Goal: Information Seeking & Learning: Find specific fact

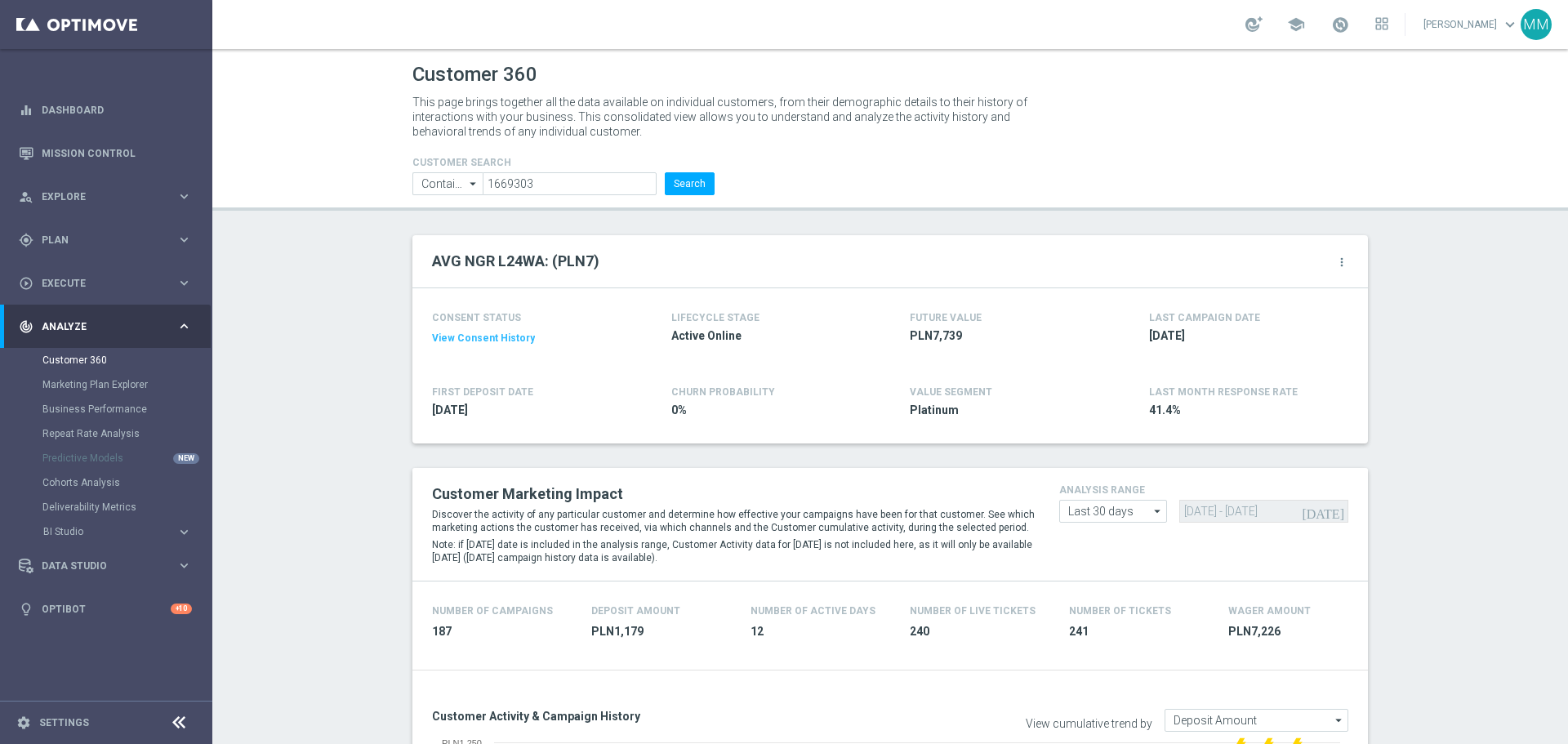
click at [630, 184] on input "1669303" at bounding box center [569, 184] width 173 height 23
type input "2549672"
click at [681, 188] on button "Search" at bounding box center [689, 184] width 49 height 23
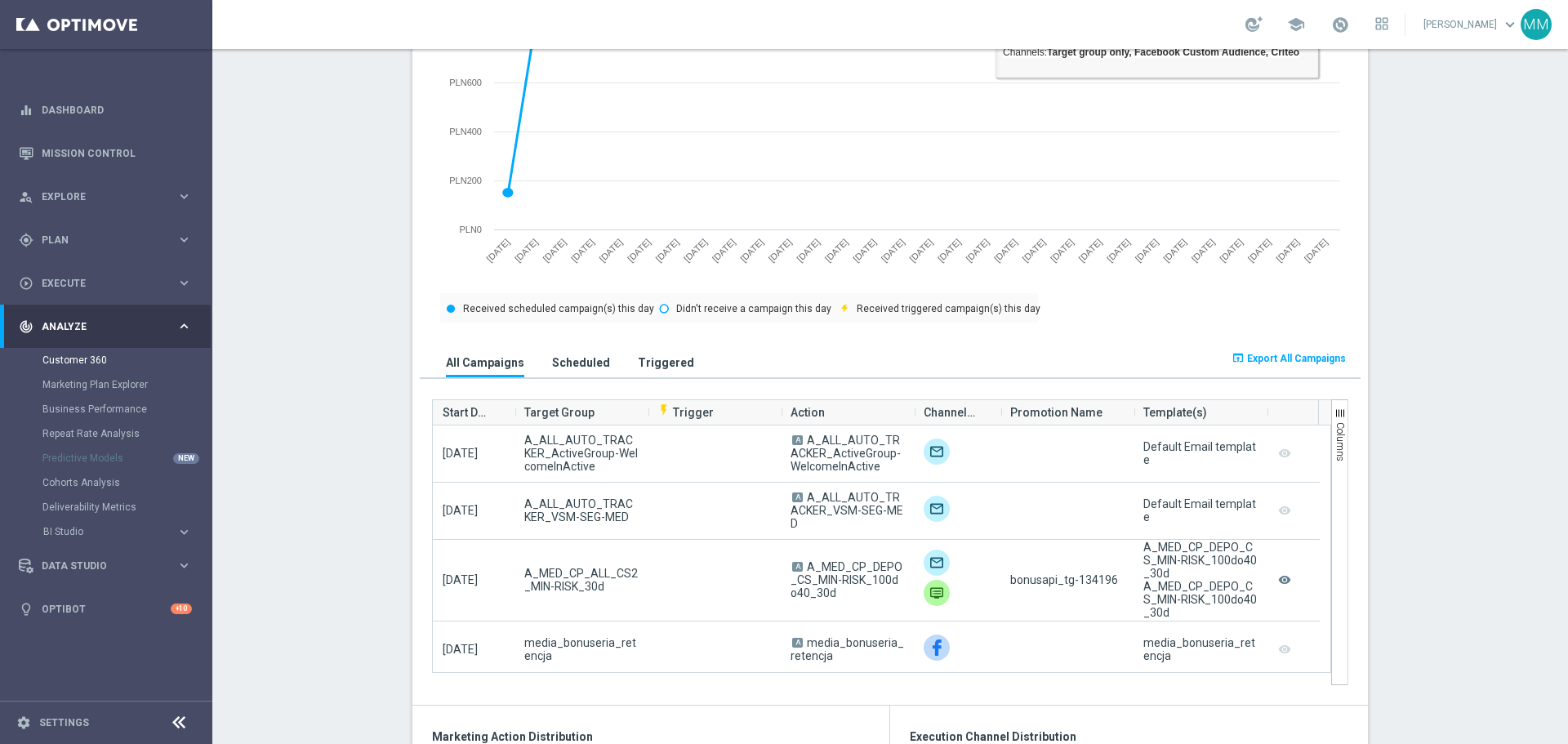
scroll to position [1061, 0]
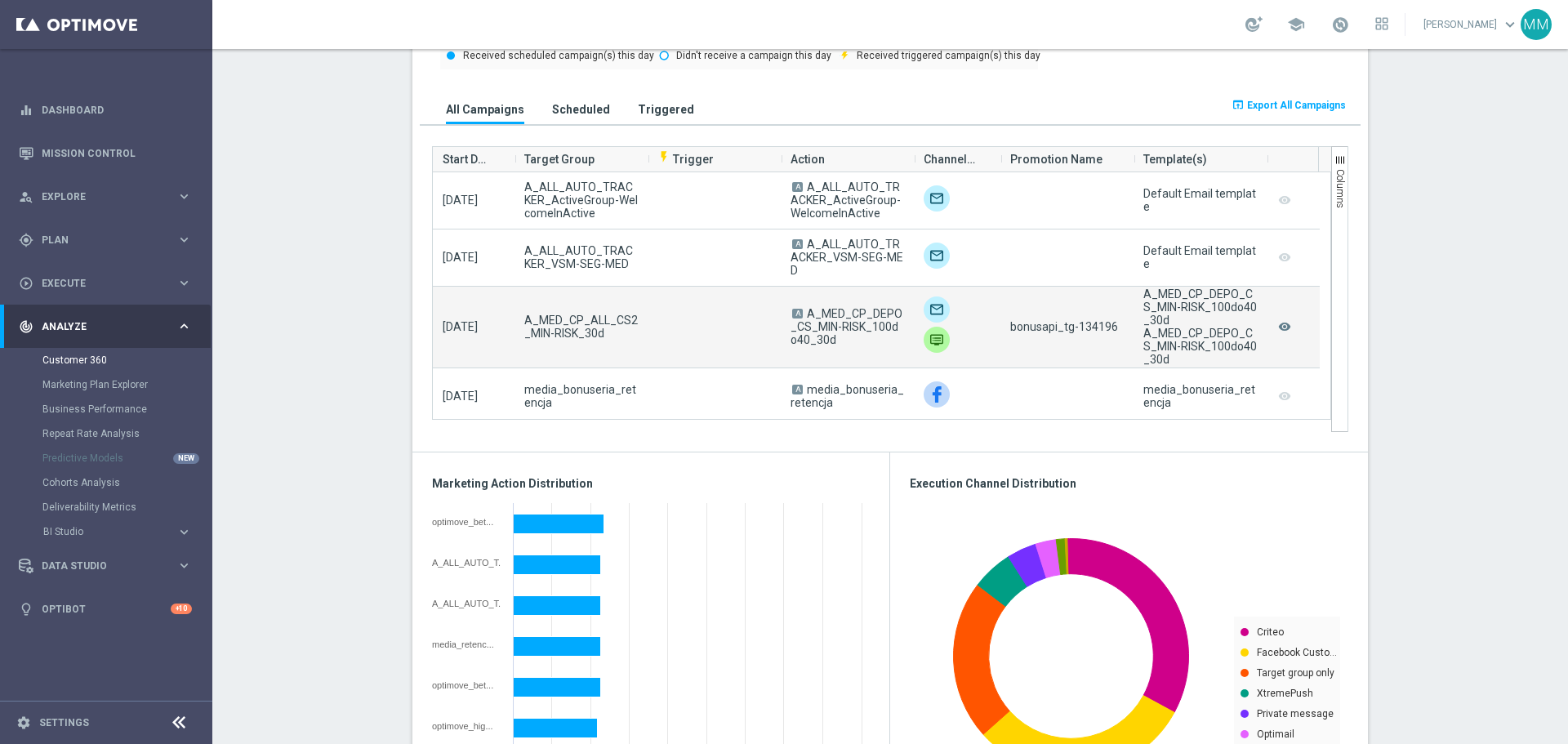
click at [1095, 329] on span "bonusapi_tg-134196" at bounding box center [1063, 326] width 108 height 13
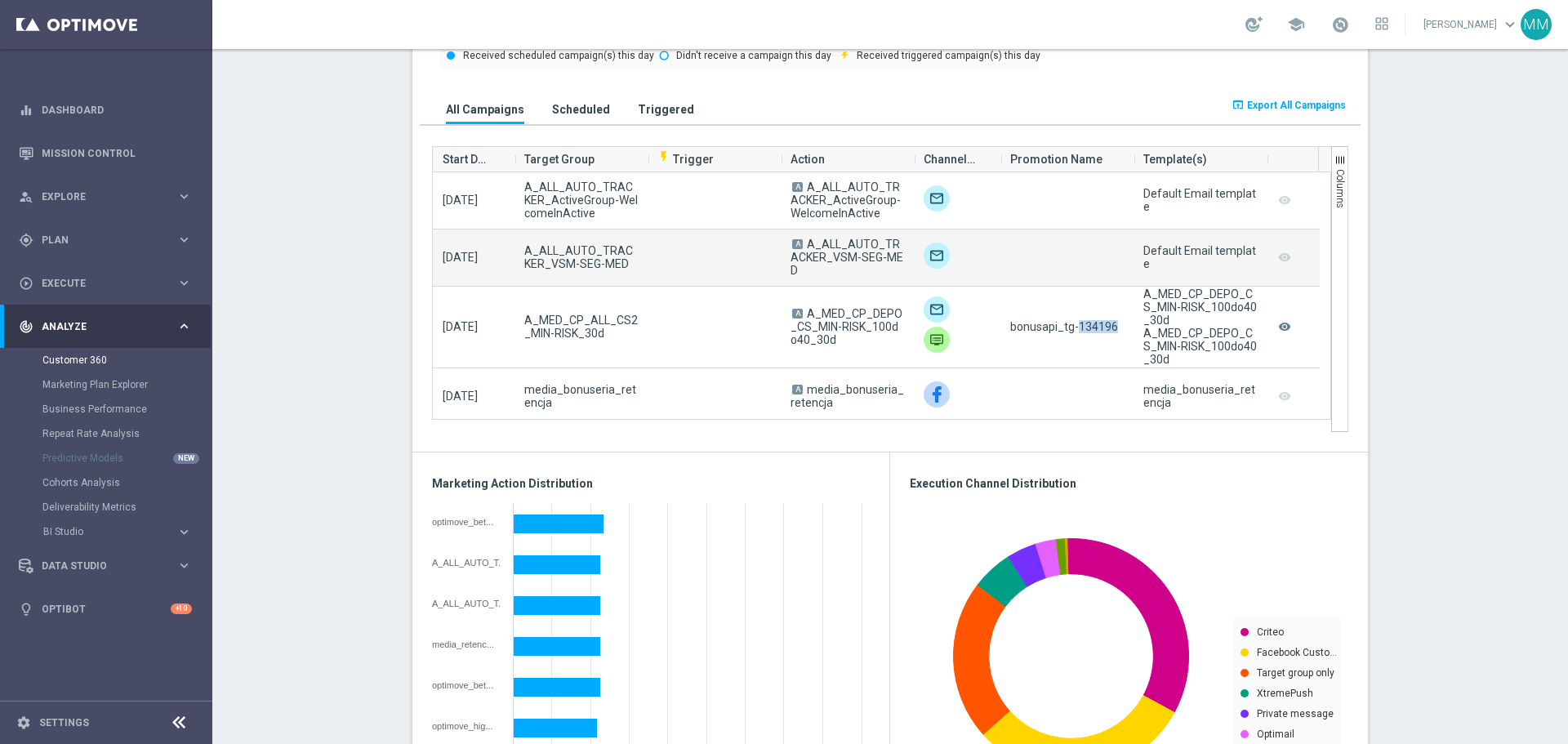
copy span "134196"
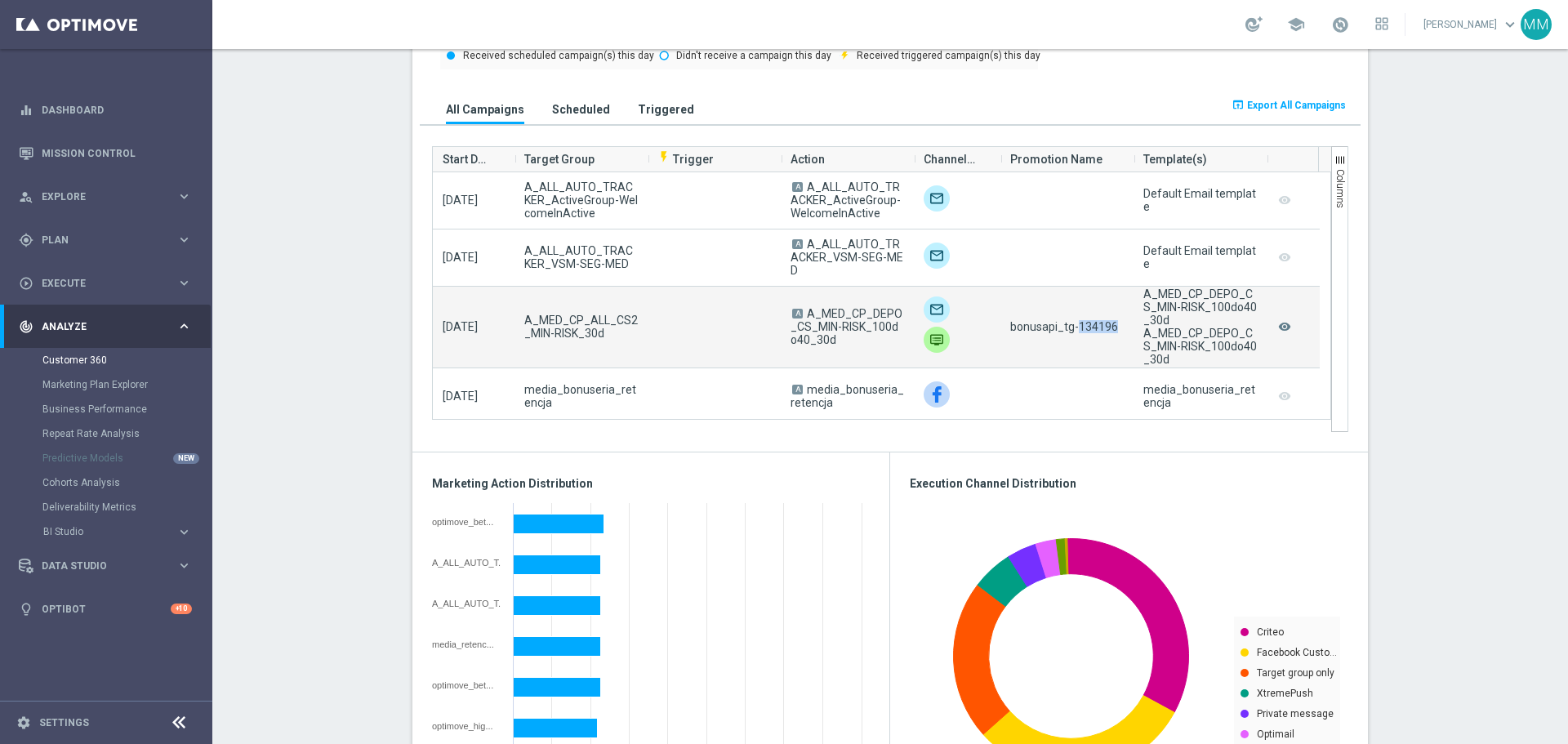
click at [1086, 322] on span "bonusapi_tg-134196" at bounding box center [1063, 326] width 108 height 13
click at [1045, 300] on div "bonusapi_tg-134196" at bounding box center [1066, 326] width 133 height 80
drag, startPoint x: 813, startPoint y: 345, endPoint x: 798, endPoint y: 315, distance: 33.5
click at [798, 315] on campaign-grid-action-column "A A_MED_CP_DEPO_CS_MIN-RISK_100do40_30d" at bounding box center [846, 326] width 111 height 39
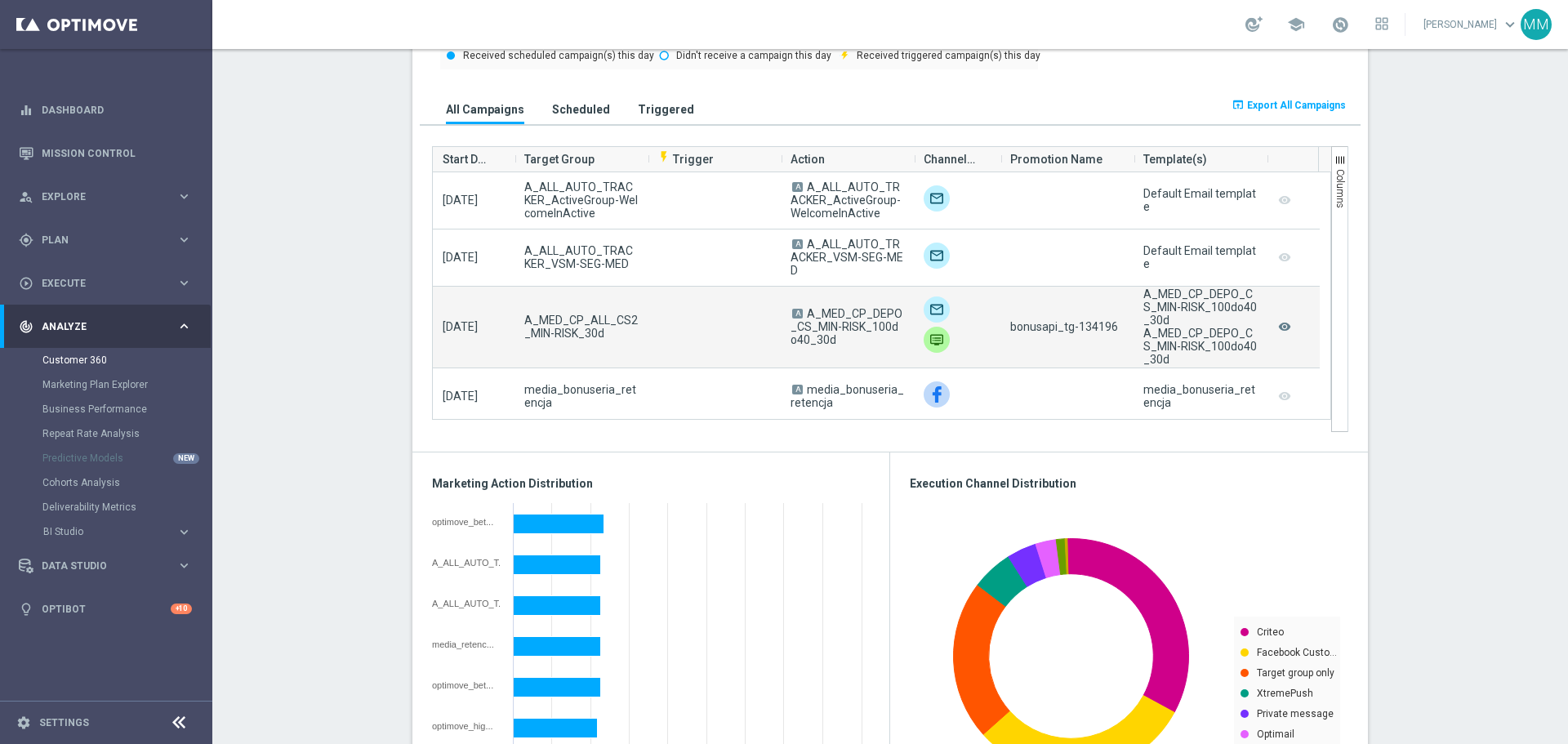
copy campaign-grid-action-column "A_MED_CP_DEPO_CS_MIN-RISK_100do40_30d"
